Goal: Use online tool/utility: Utilize a website feature to perform a specific function

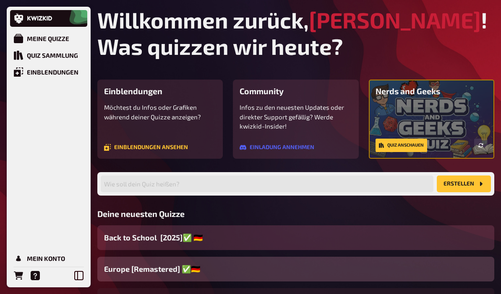
click at [157, 239] on span "Back to School [2025]✅ 🇩🇪" at bounding box center [153, 237] width 99 height 11
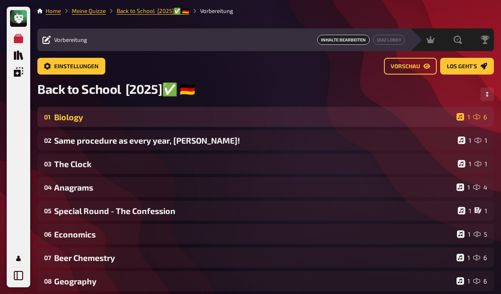
click at [137, 127] on div "01 Biology 1 6" at bounding box center [265, 117] width 456 height 20
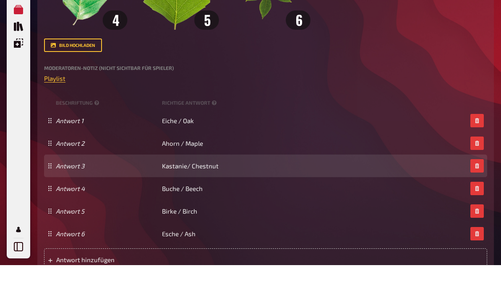
scroll to position [402, 0]
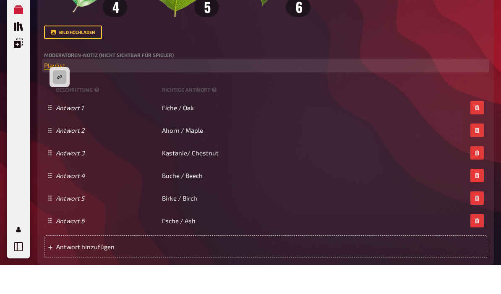
click at [60, 96] on span "Playlist" at bounding box center [54, 95] width 21 height 8
click at [62, 99] on button "button" at bounding box center [59, 105] width 13 height 13
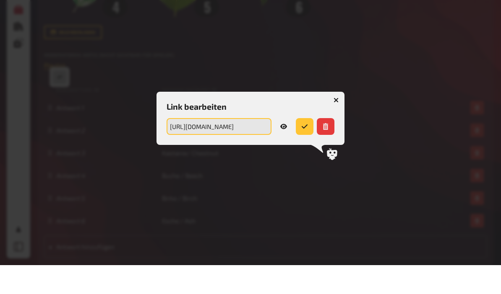
drag, startPoint x: 254, startPoint y: 145, endPoint x: 270, endPoint y: 145, distance: 15.9
click at [270, 147] on input "[URL][DOMAIN_NAME]" at bounding box center [218, 155] width 105 height 17
click at [248, 147] on input "[URL][DOMAIN_NAME]" at bounding box center [218, 155] width 105 height 17
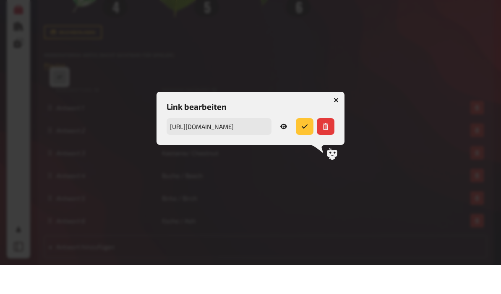
scroll to position [407, 0]
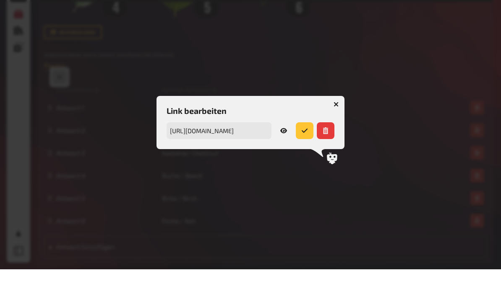
click at [337, 122] on button "button" at bounding box center [335, 128] width 13 height 13
